Goal: Check status: Check status

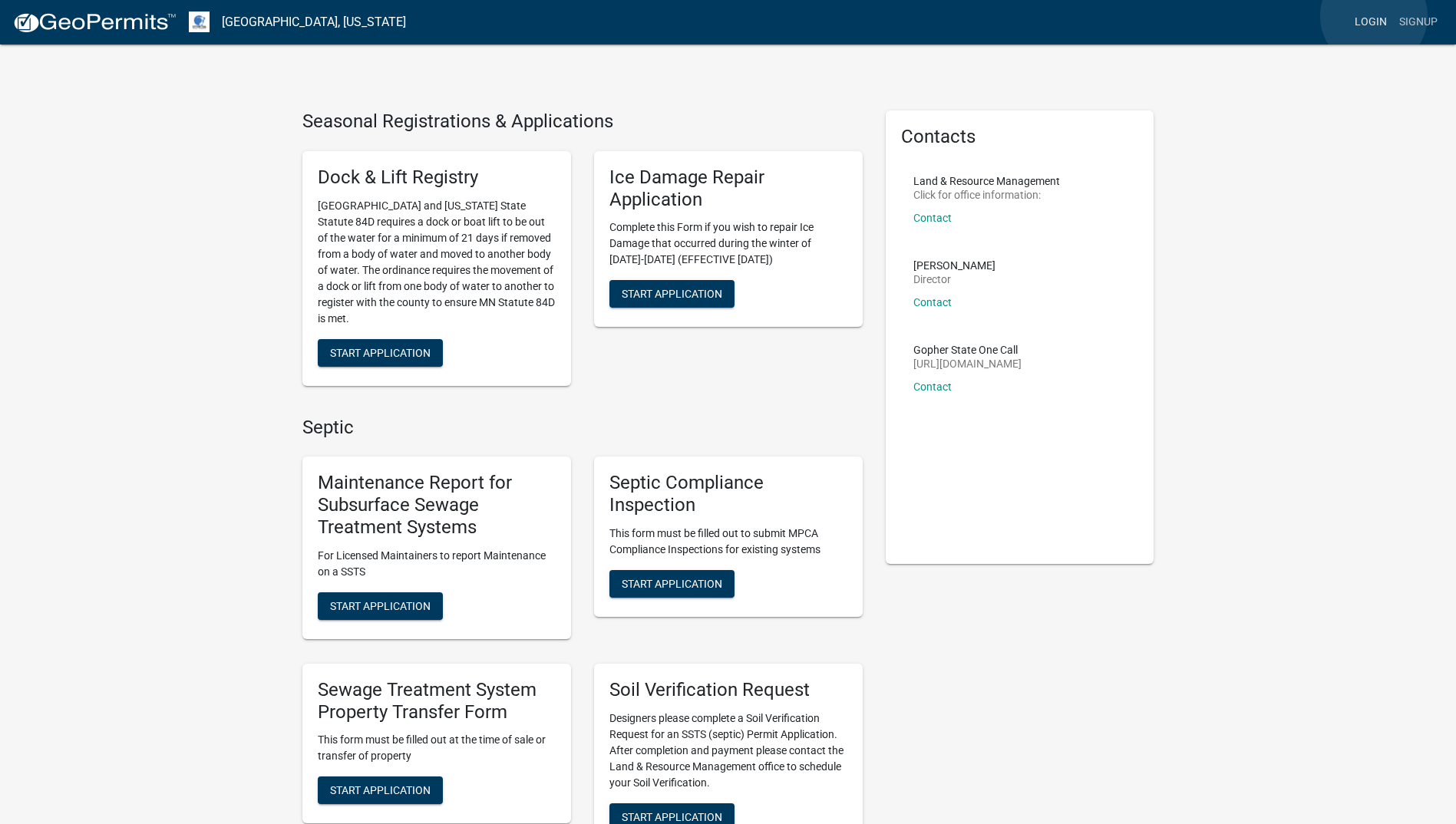
click at [1373, 16] on link "Login" at bounding box center [1370, 22] width 44 height 29
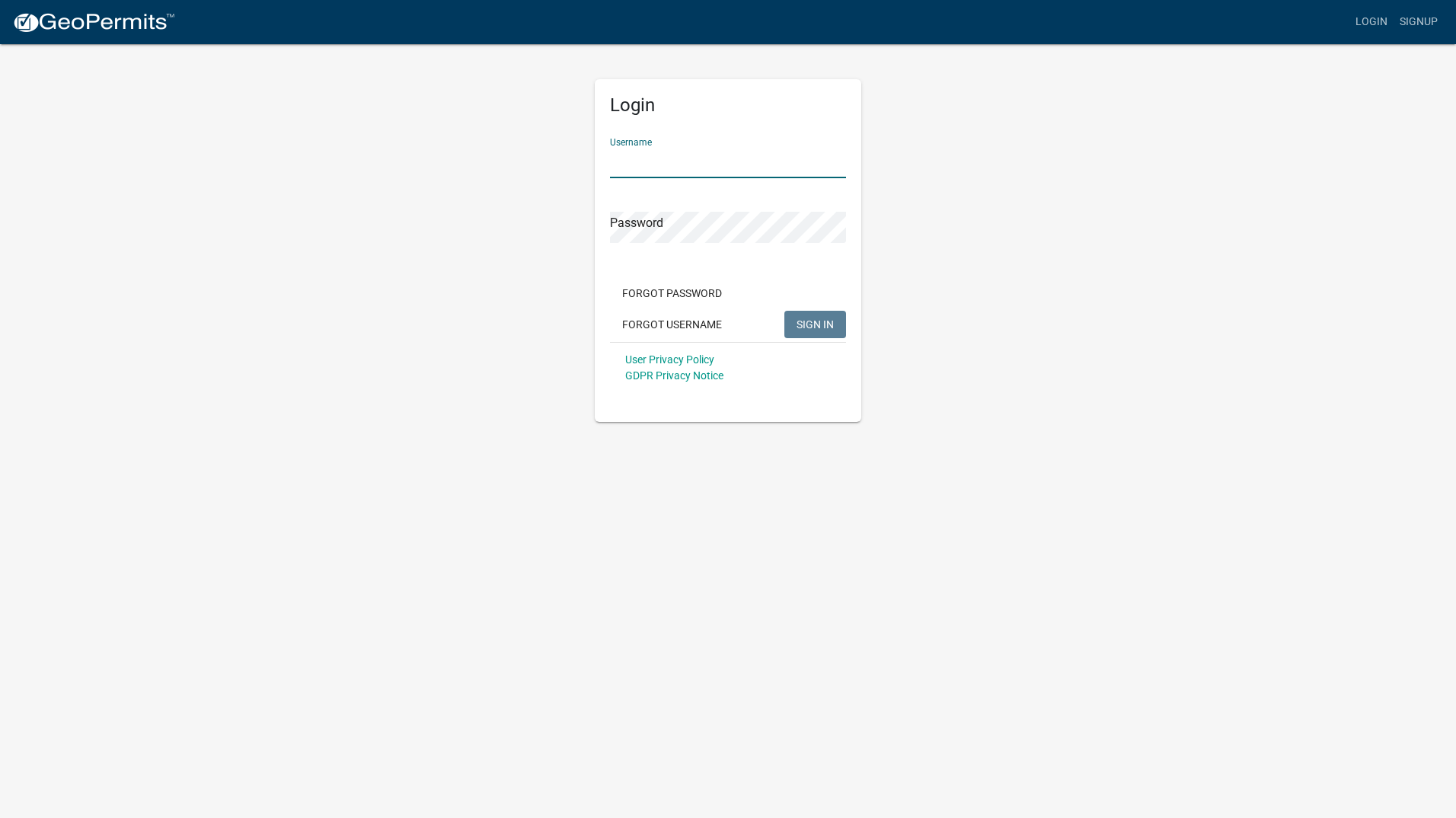
click at [682, 162] on input "Username" at bounding box center [727, 162] width 236 height 31
type input "jbubach@aol.com"
click at [818, 323] on span "SIGN IN" at bounding box center [815, 324] width 37 height 12
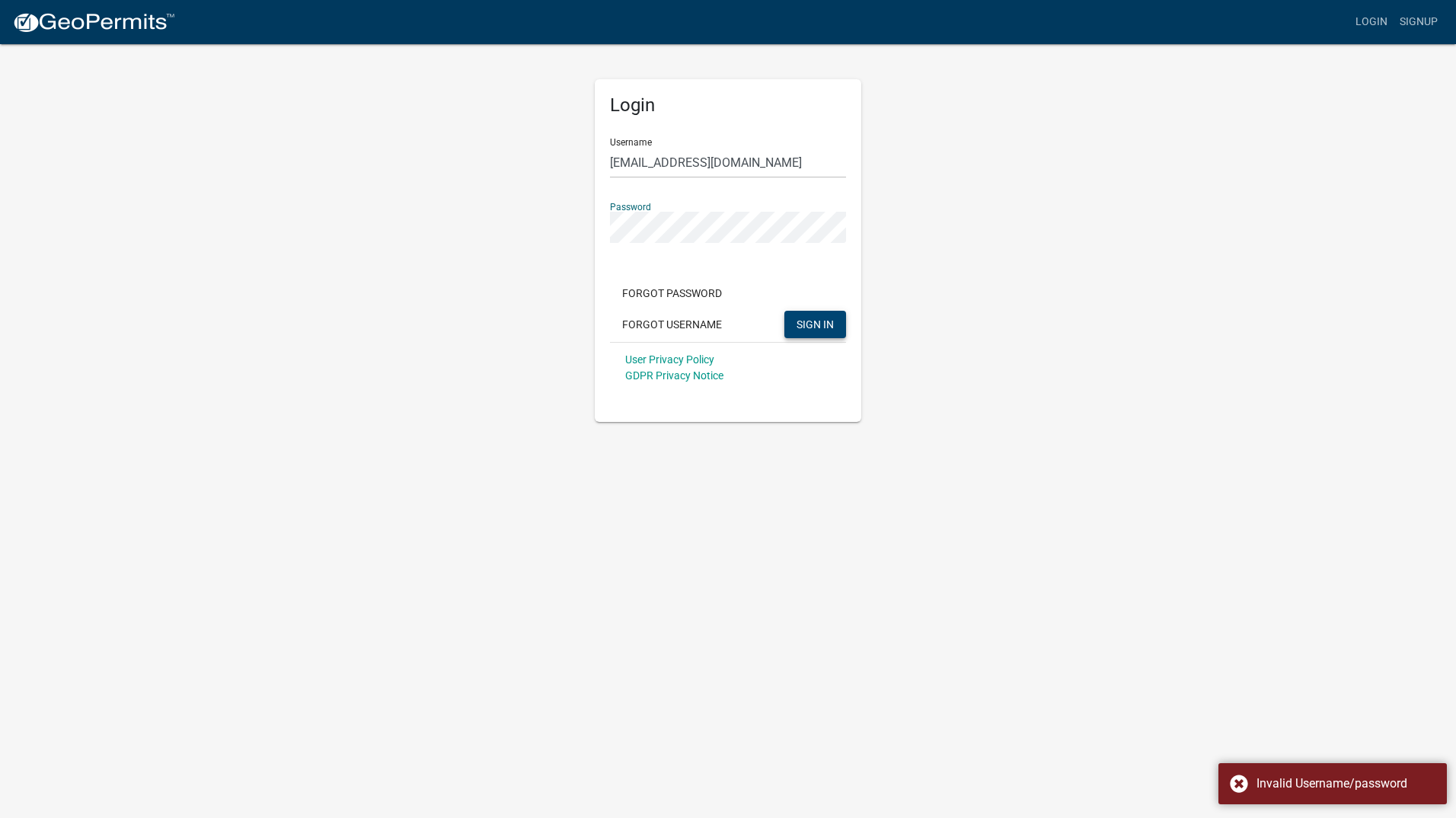
click at [586, 225] on div "Login Username jbubach@aol.com Password Forgot Password Forgot Username SIGN IN…" at bounding box center [728, 232] width 289 height 380
click at [807, 323] on span "SIGN IN" at bounding box center [815, 324] width 37 height 12
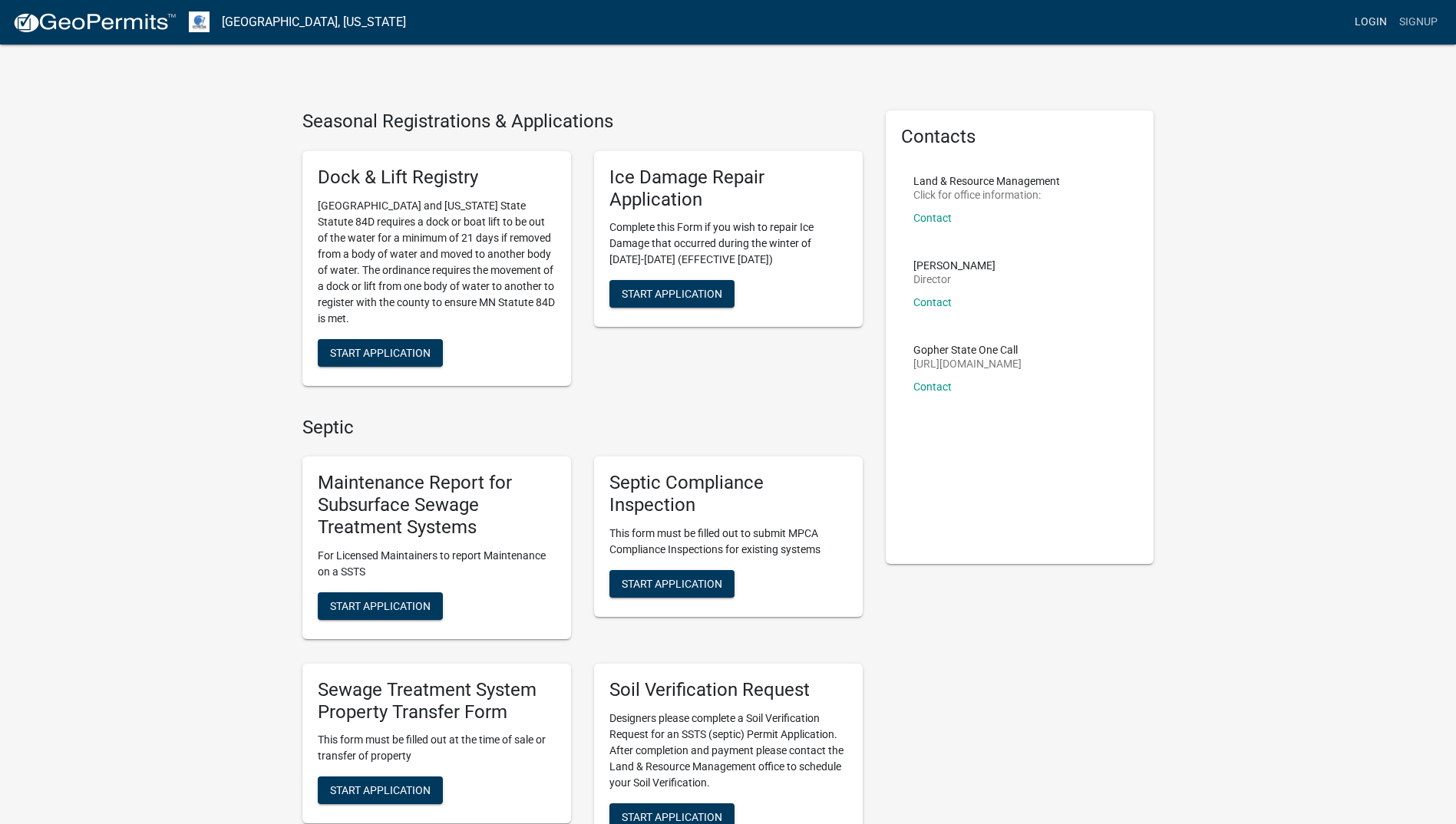
click at [1372, 22] on link "Login" at bounding box center [1370, 22] width 44 height 29
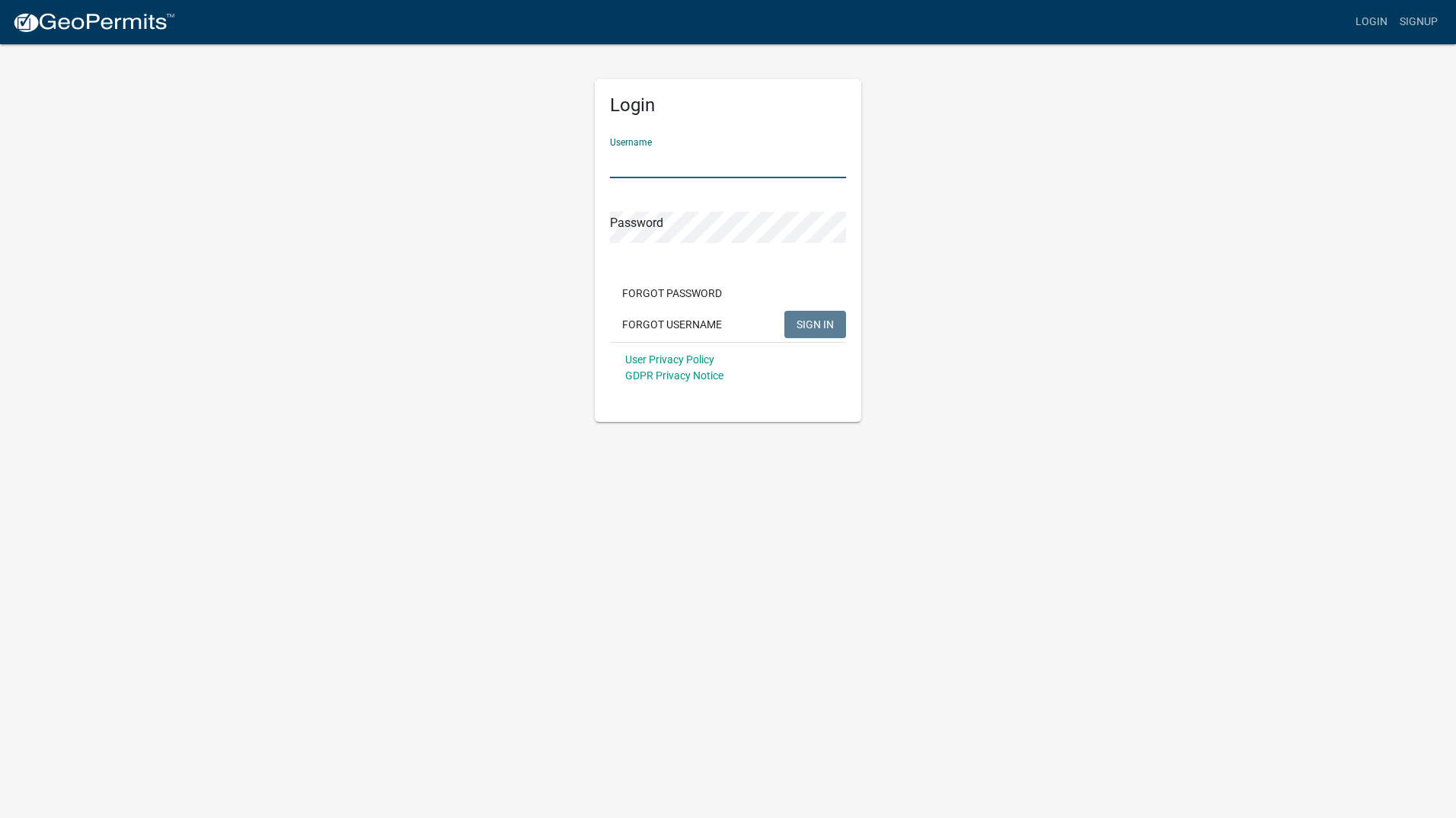
click at [695, 163] on input "Username" at bounding box center [727, 162] width 236 height 31
type input "jbubach"
click at [812, 318] on span "SIGN IN" at bounding box center [815, 324] width 37 height 12
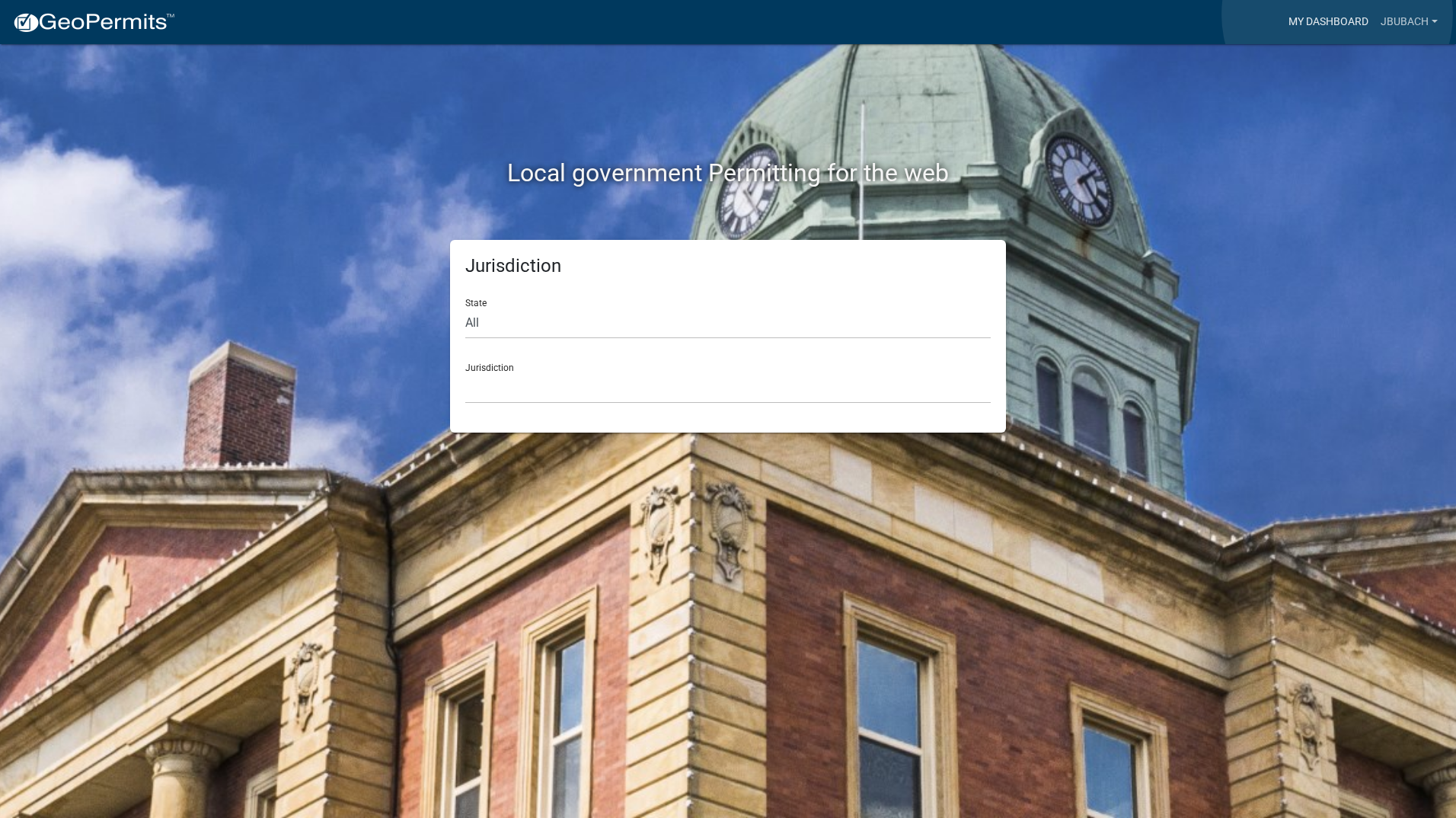
click at [1338, 14] on link "My Dashboard" at bounding box center [1328, 22] width 92 height 29
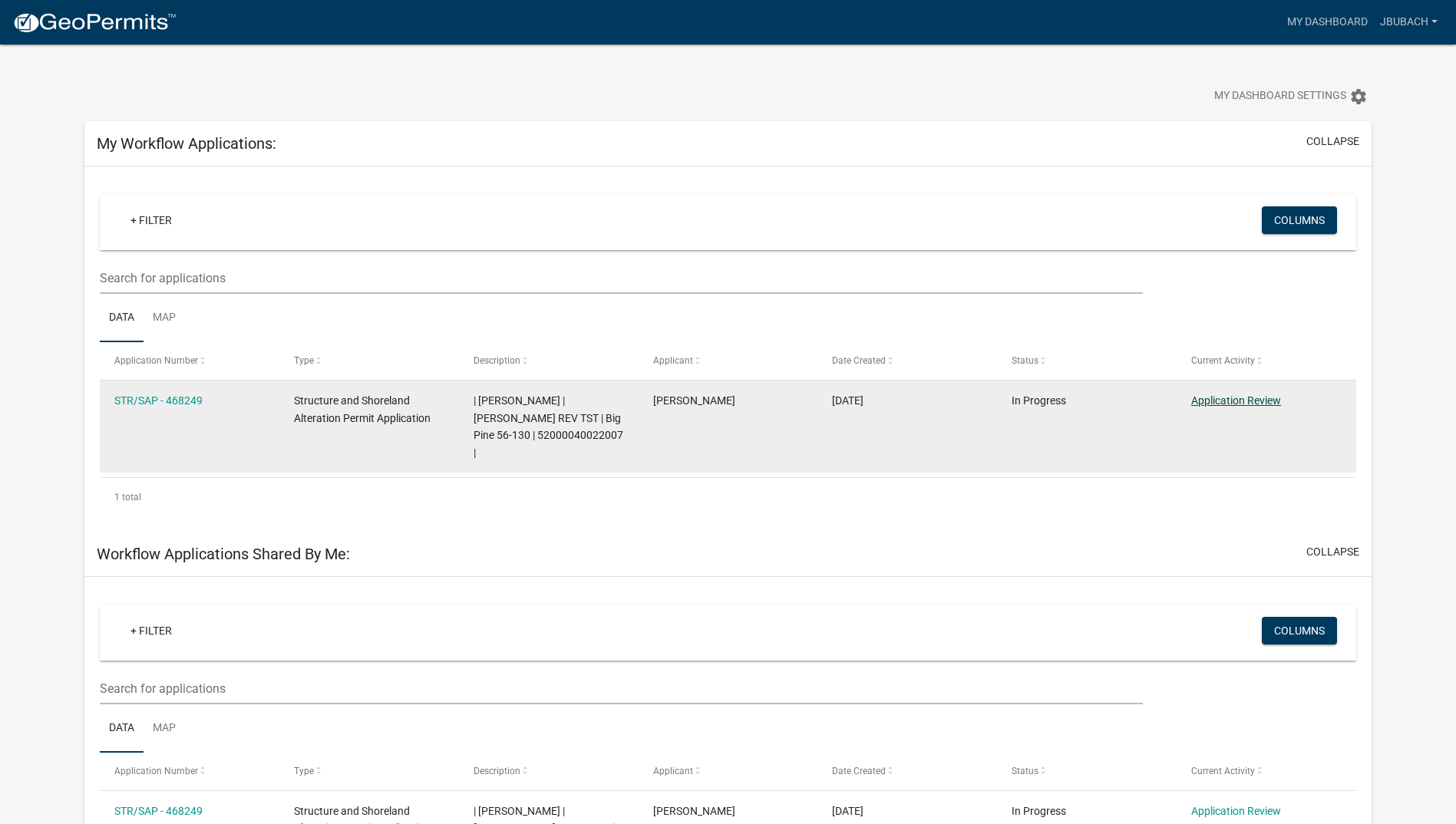
click at [1213, 401] on link "Application Review" at bounding box center [1235, 400] width 89 height 12
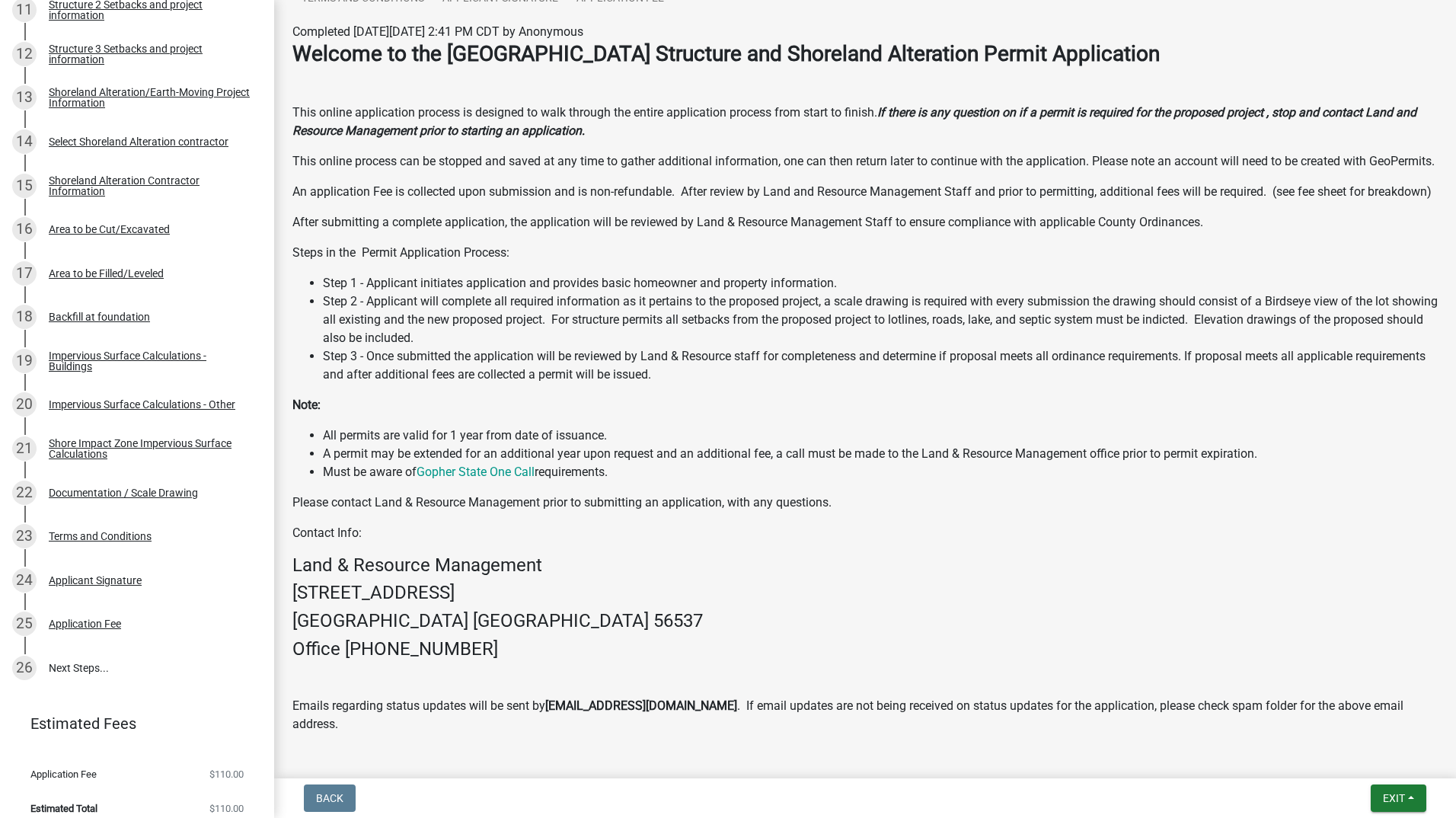
scroll to position [750, 0]
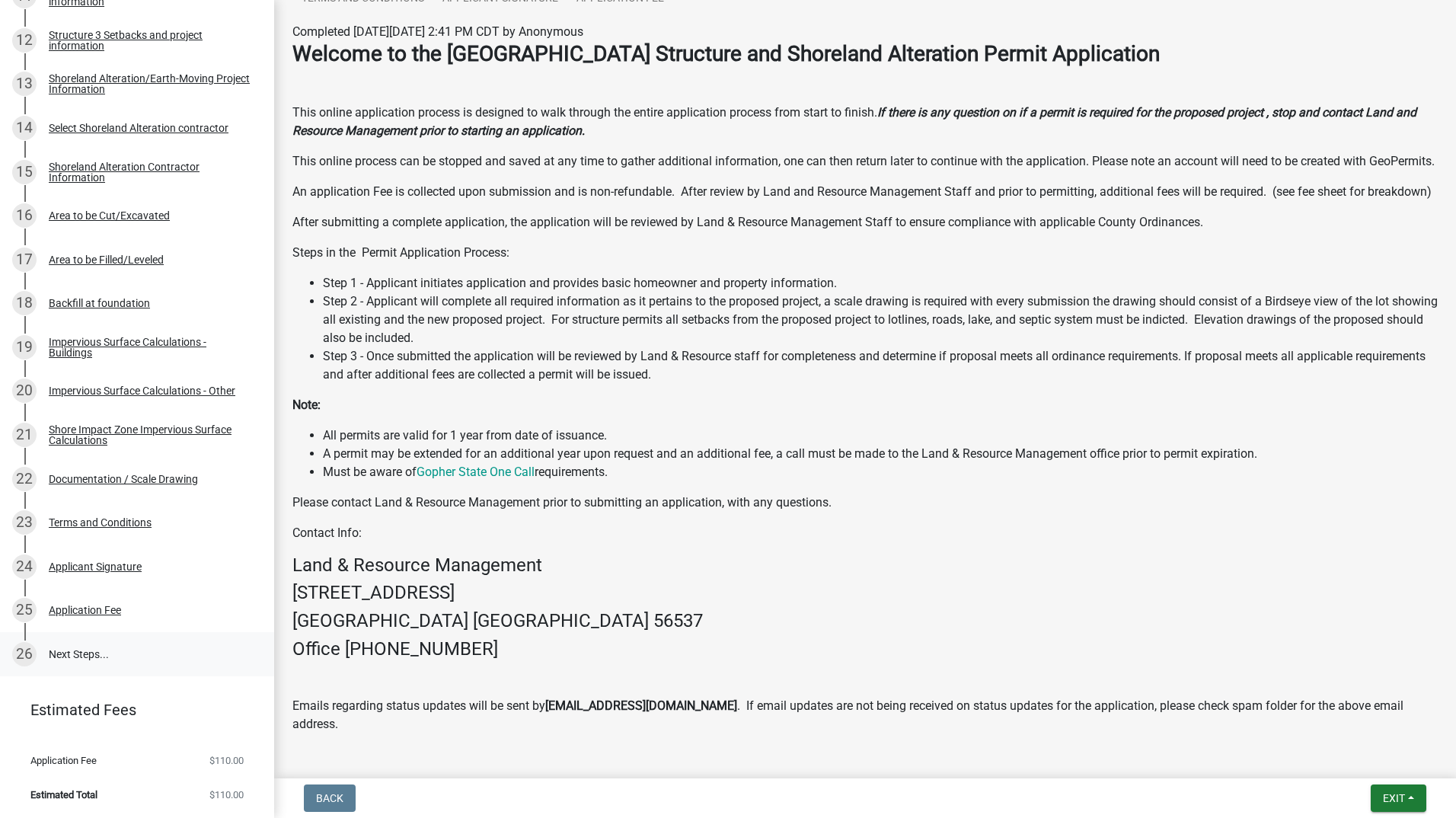
click at [70, 654] on link "26 Next Steps..." at bounding box center [137, 655] width 274 height 44
click at [64, 611] on div "Application Fee" at bounding box center [85, 610] width 73 height 11
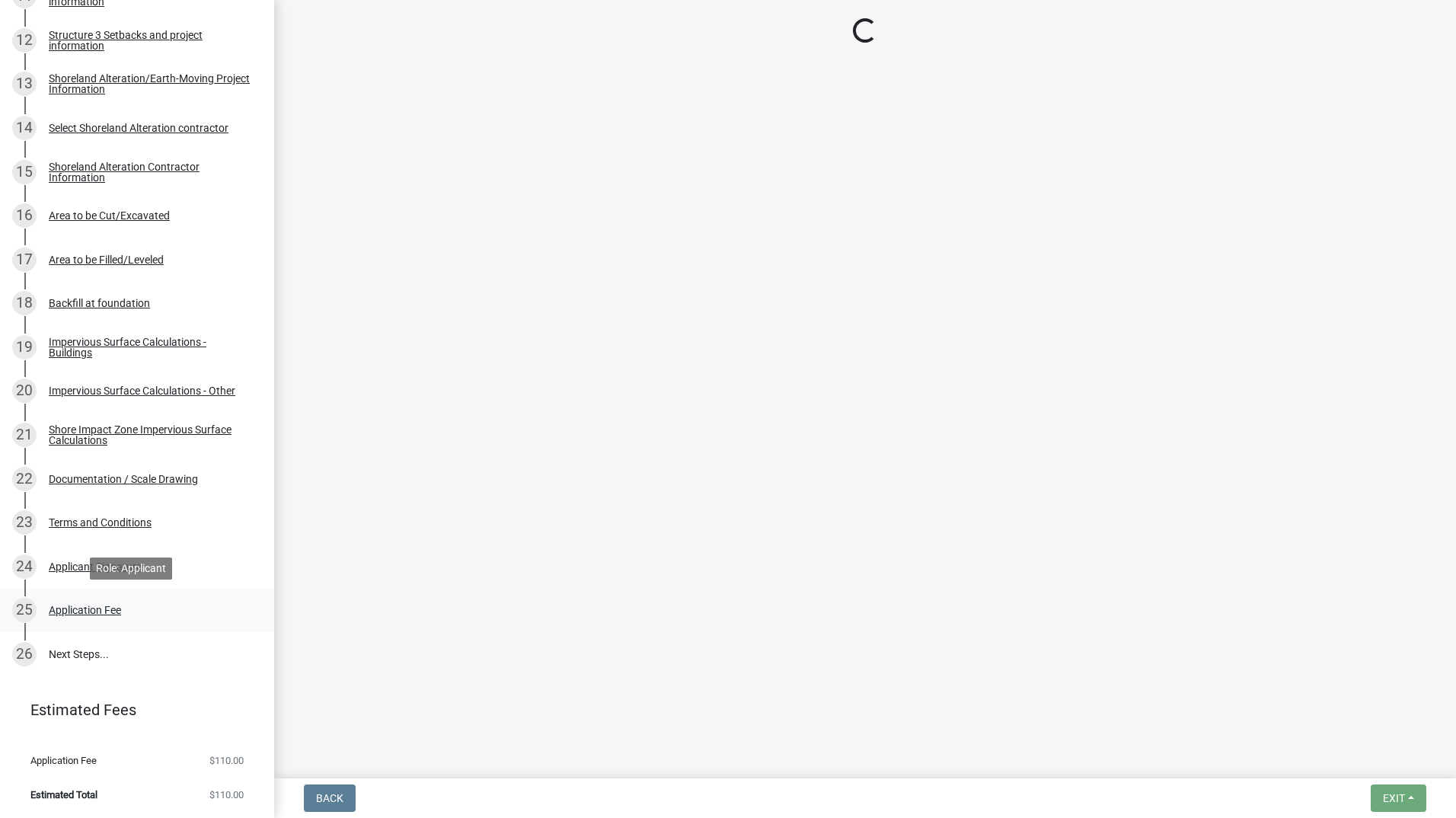
scroll to position [0, 0]
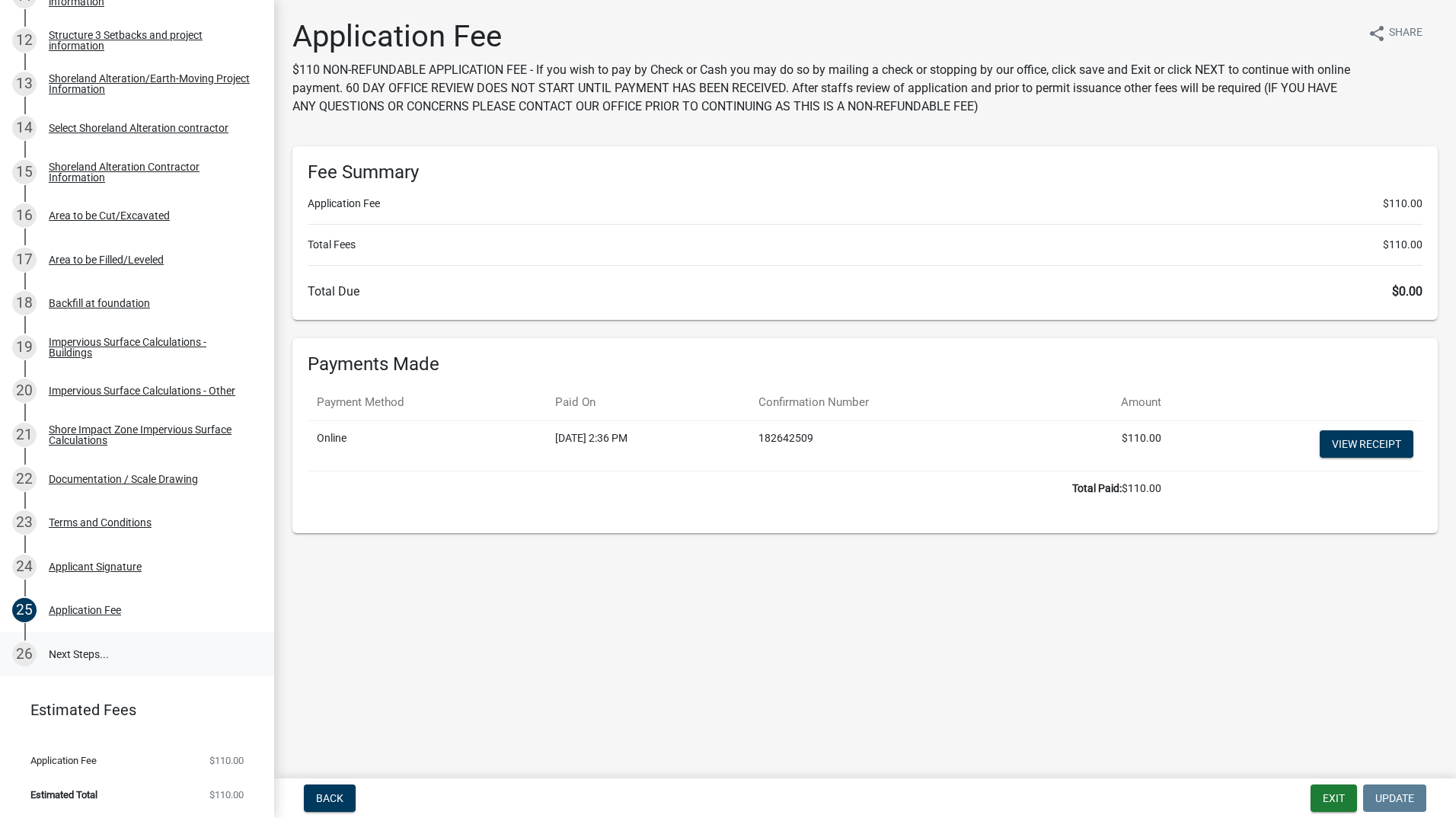
click at [58, 655] on link "26 Next Steps..." at bounding box center [137, 655] width 274 height 44
click at [69, 656] on link "26 Next Steps..." at bounding box center [137, 655] width 274 height 44
